Goal: Task Accomplishment & Management: Manage account settings

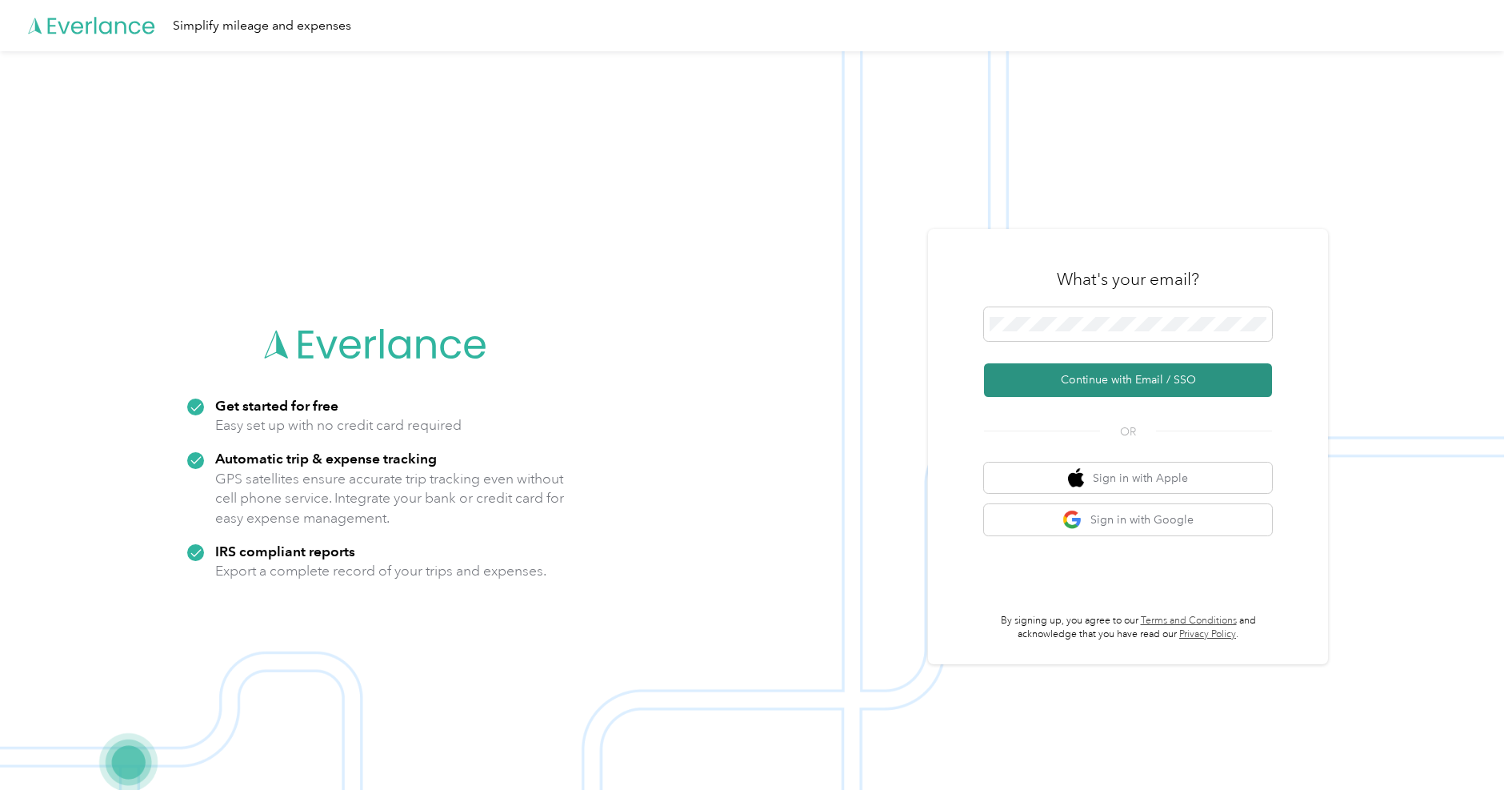
click at [1035, 369] on button "Continue with Email / SSO" at bounding box center [1128, 380] width 288 height 34
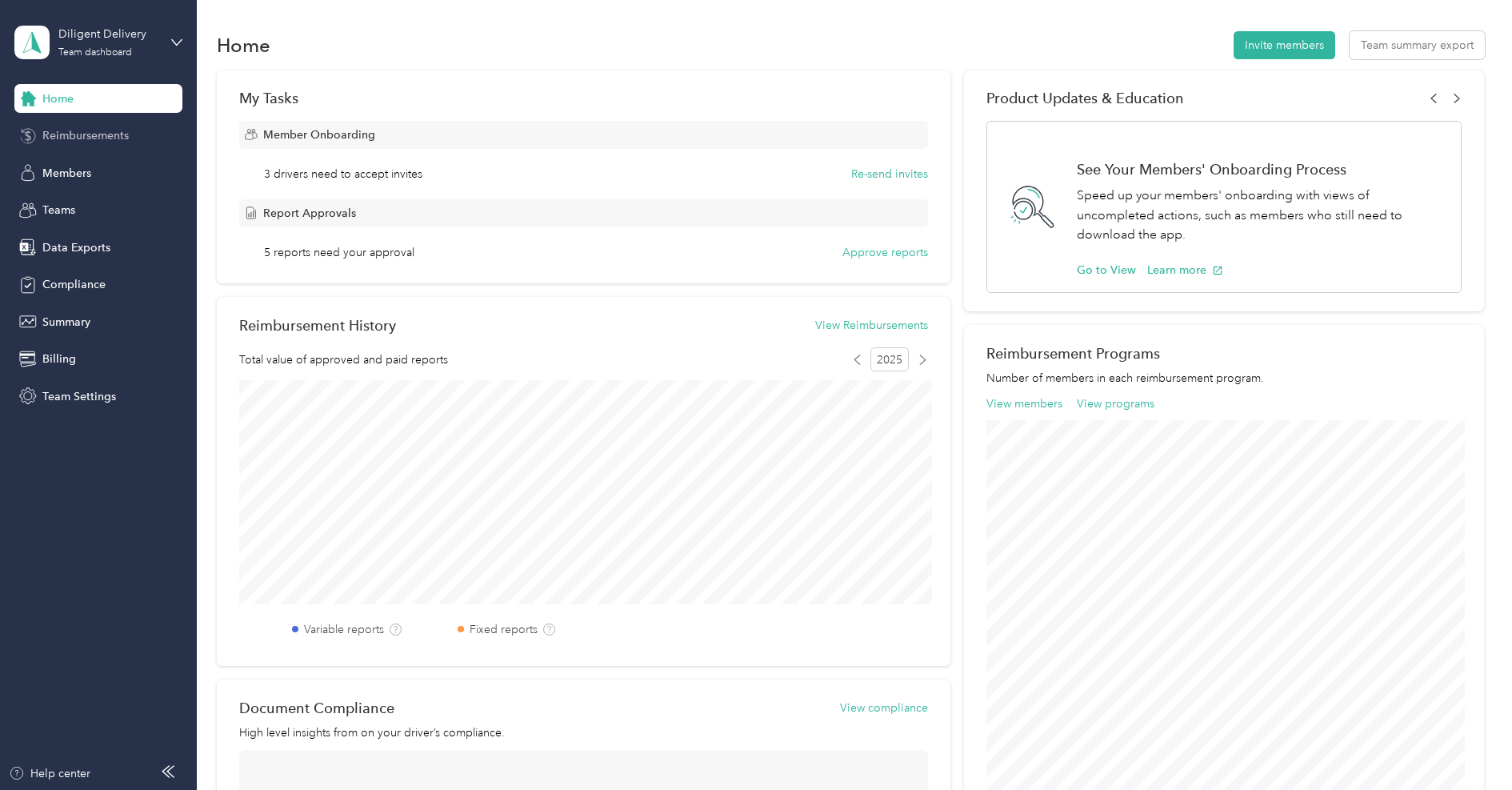
click at [79, 140] on span "Reimbursements" at bounding box center [86, 135] width 86 height 17
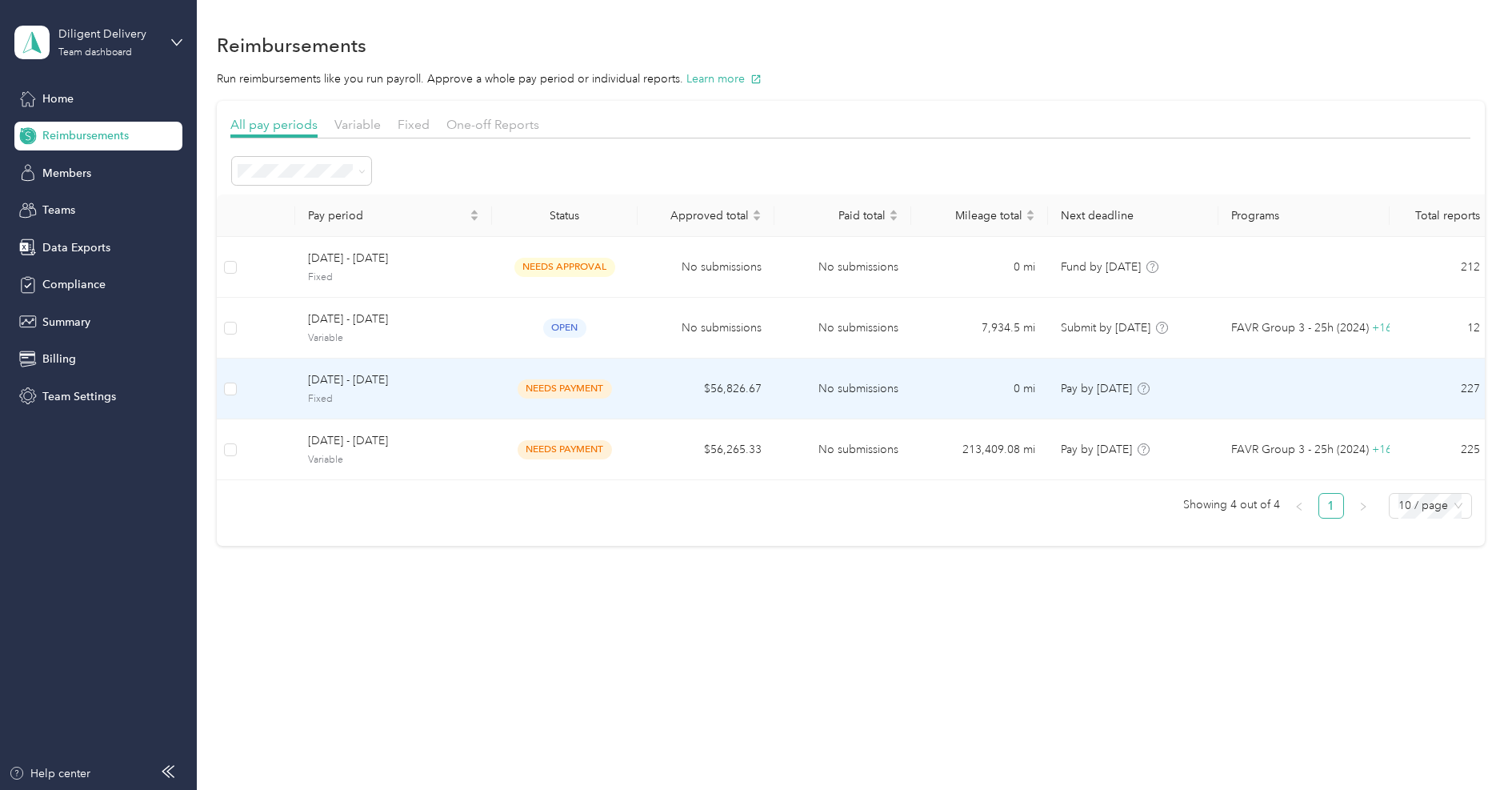
click at [395, 395] on span "Fixed" at bounding box center [393, 399] width 171 height 15
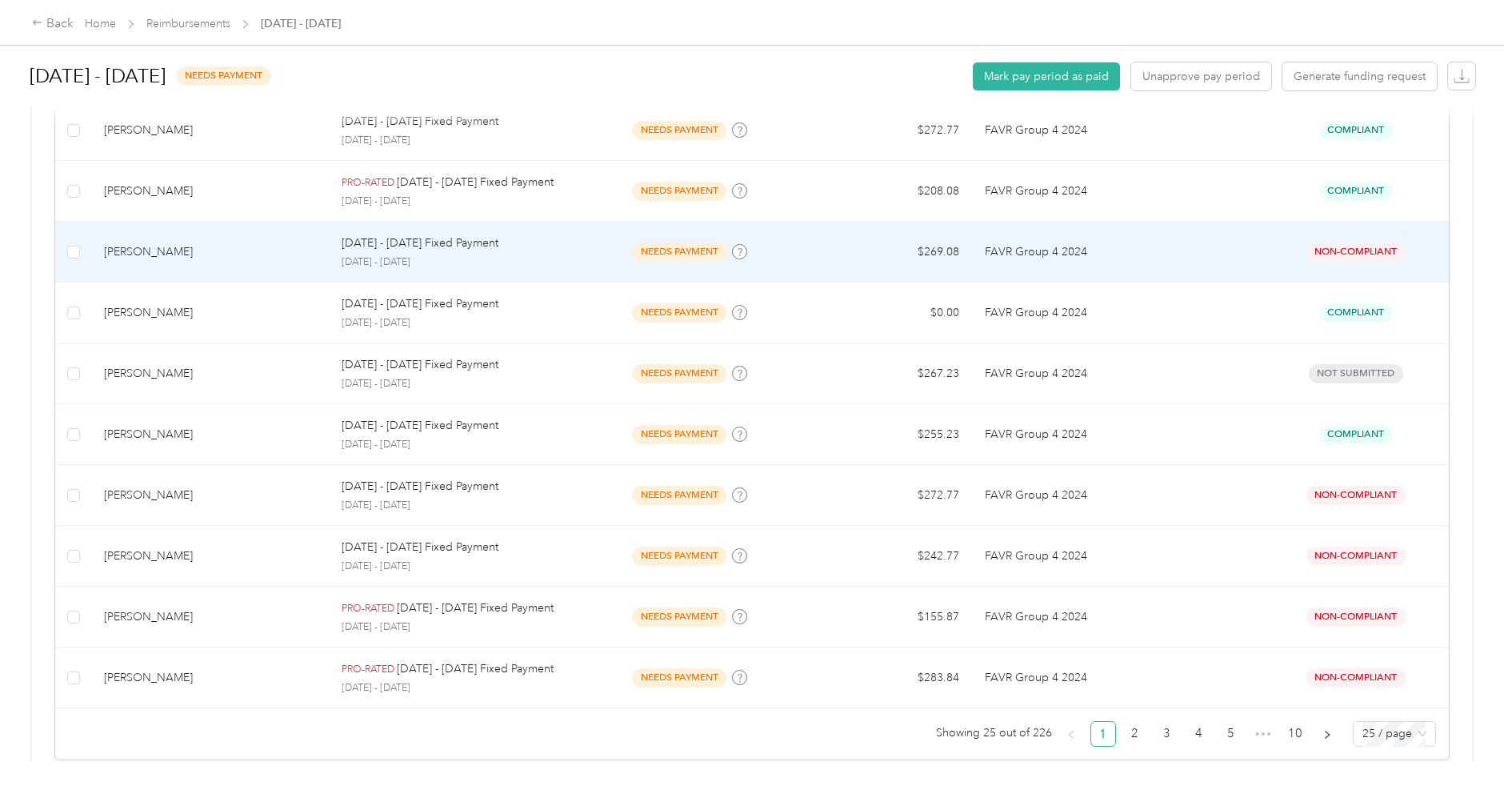
scroll to position [1425, 0]
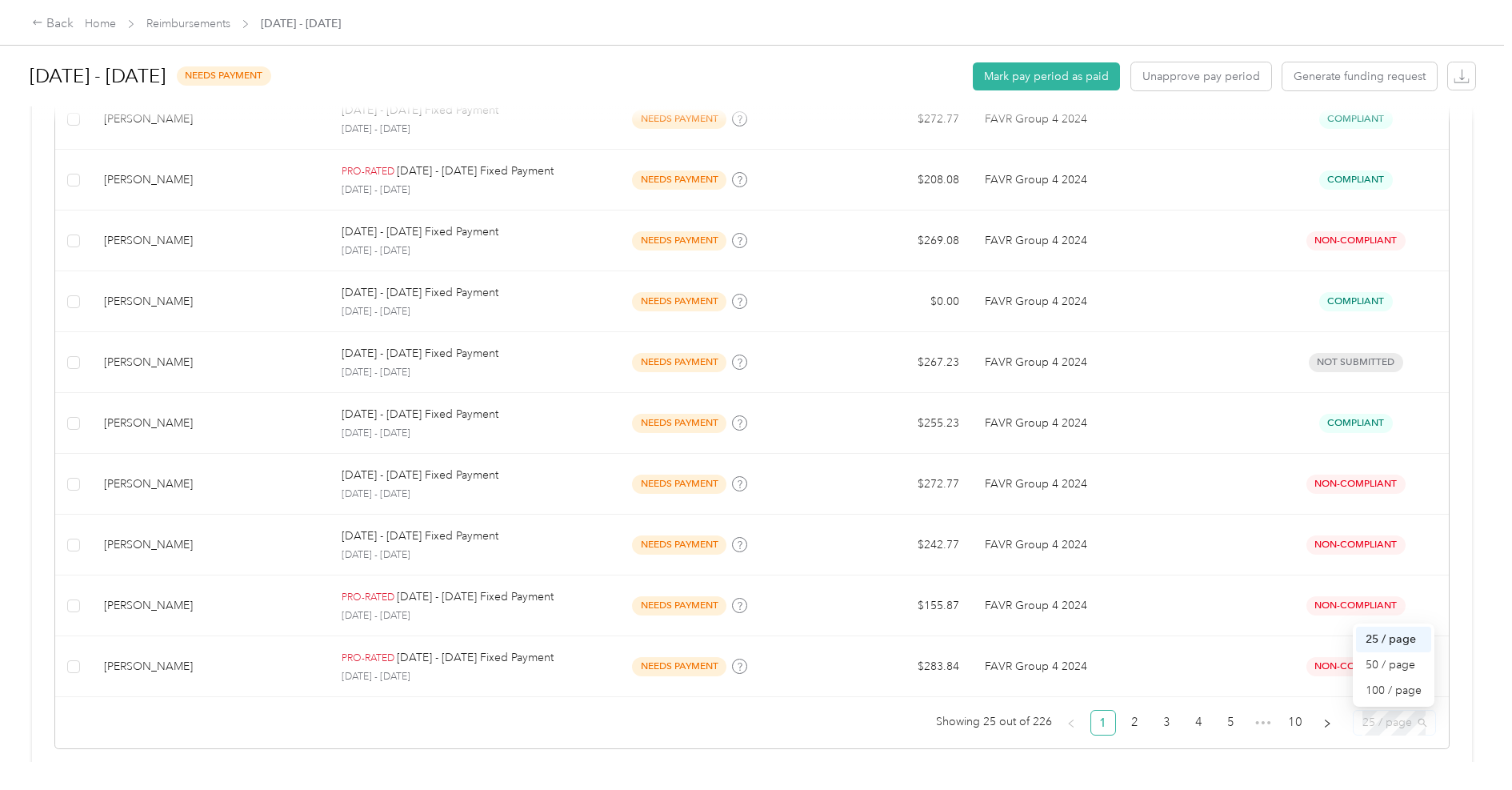
click at [1415, 721] on span "25 / page" at bounding box center [1393, 723] width 64 height 24
click at [1413, 687] on div "100 / page" at bounding box center [1393, 690] width 56 height 17
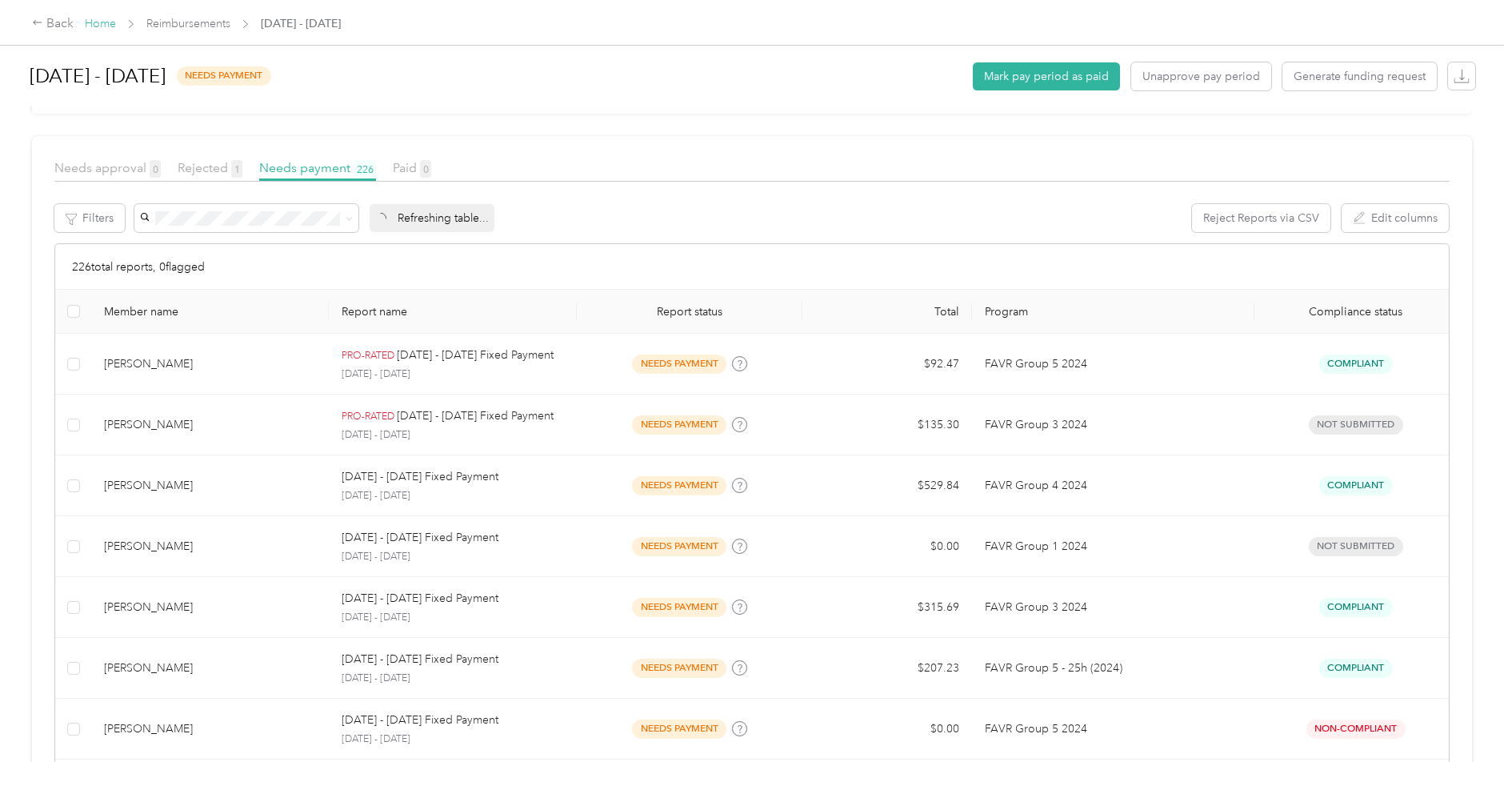
click at [96, 19] on link "Home" at bounding box center [100, 24] width 31 height 14
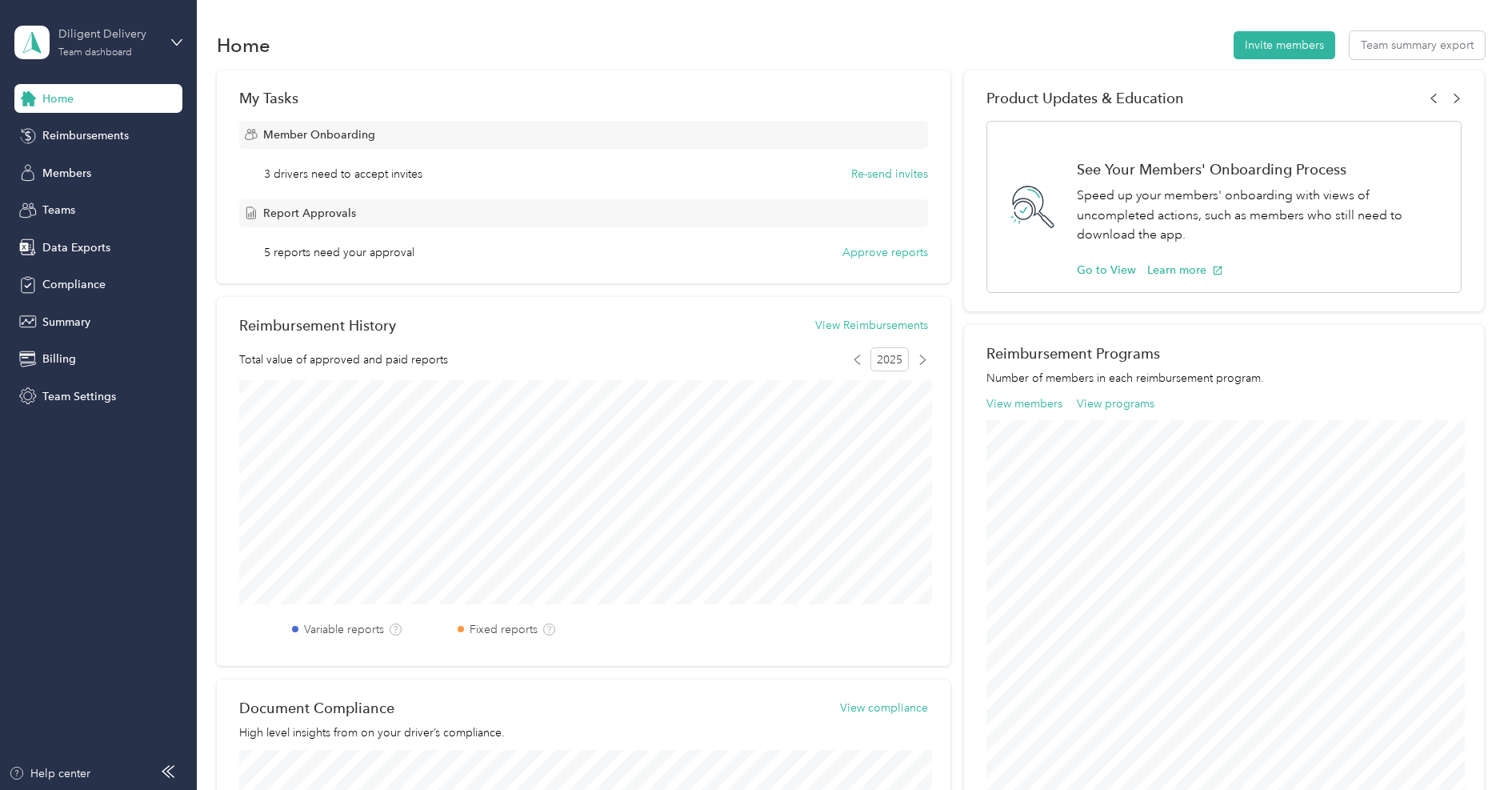
click at [94, 48] on div "Team dashboard" at bounding box center [95, 52] width 73 height 10
click at [84, 204] on div "Log out" at bounding box center [59, 204] width 62 height 17
